Goal: Task Accomplishment & Management: Manage account settings

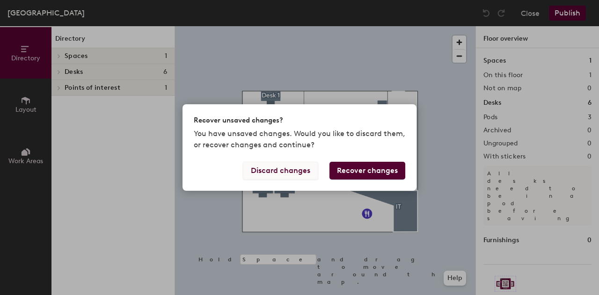
click at [289, 168] on button "Discard changes" at bounding box center [280, 171] width 75 height 18
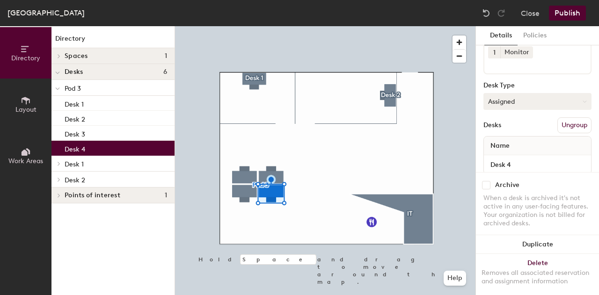
scroll to position [102, 0]
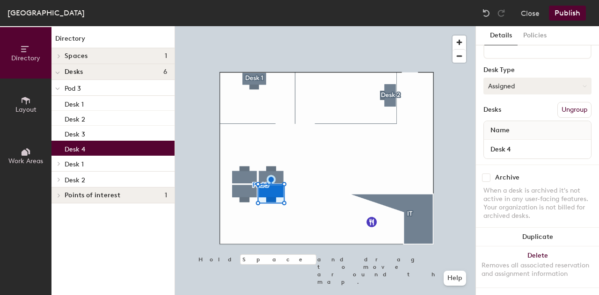
click at [580, 78] on button "Assigned" at bounding box center [538, 86] width 108 height 17
click at [514, 136] on div "Hoteled" at bounding box center [531, 143] width 94 height 14
click at [572, 15] on button "Publish" at bounding box center [567, 13] width 37 height 15
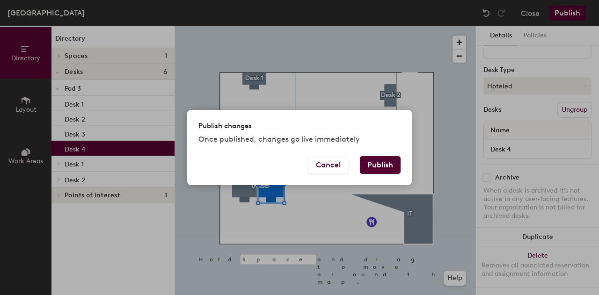
click at [388, 163] on button "Publish" at bounding box center [380, 165] width 41 height 18
